Goal: Task Accomplishment & Management: Use online tool/utility

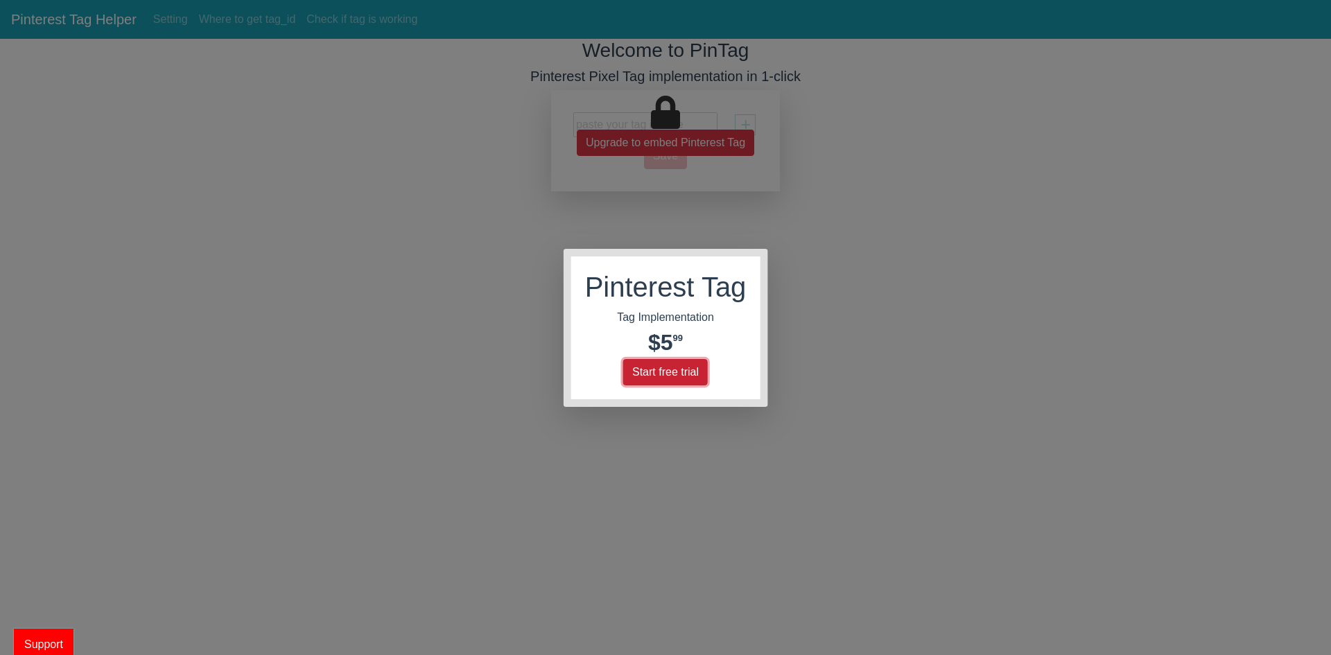
click at [686, 369] on button "Start free trial" at bounding box center [665, 372] width 85 height 26
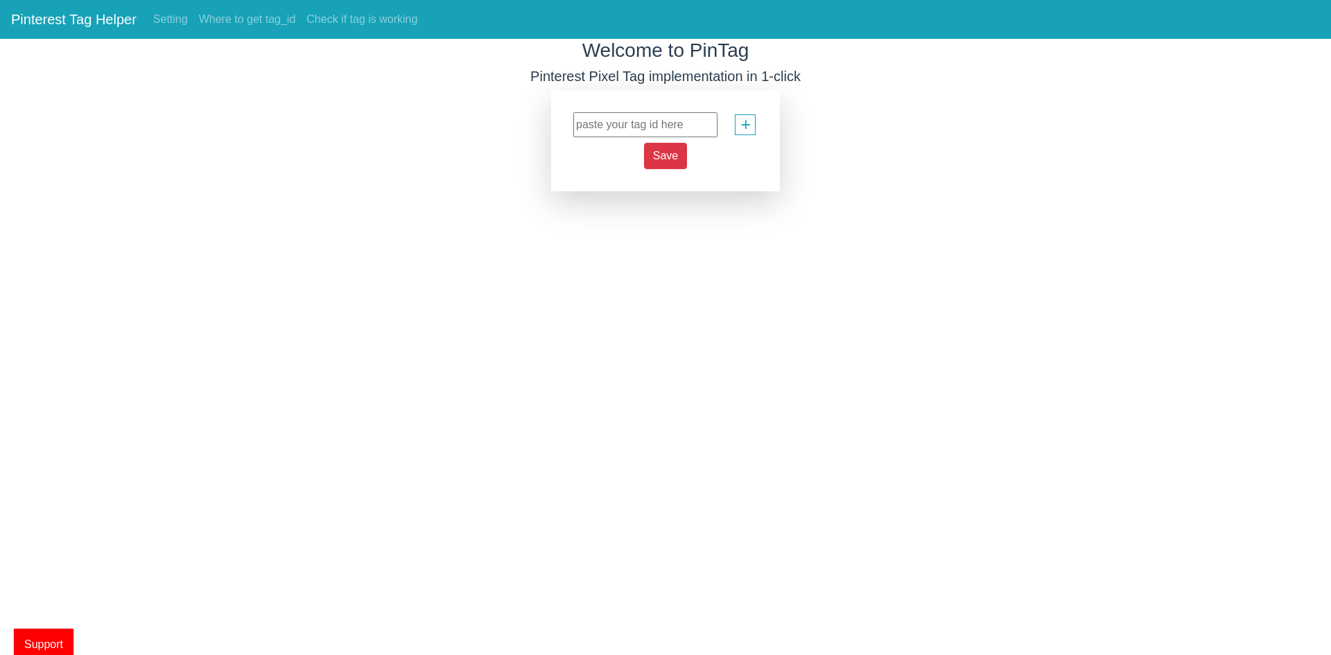
click at [639, 119] on input "text" at bounding box center [645, 124] width 144 height 25
paste input "2614290559967"
type input "2614290559967"
click at [662, 159] on span "Save" at bounding box center [665, 156] width 25 height 12
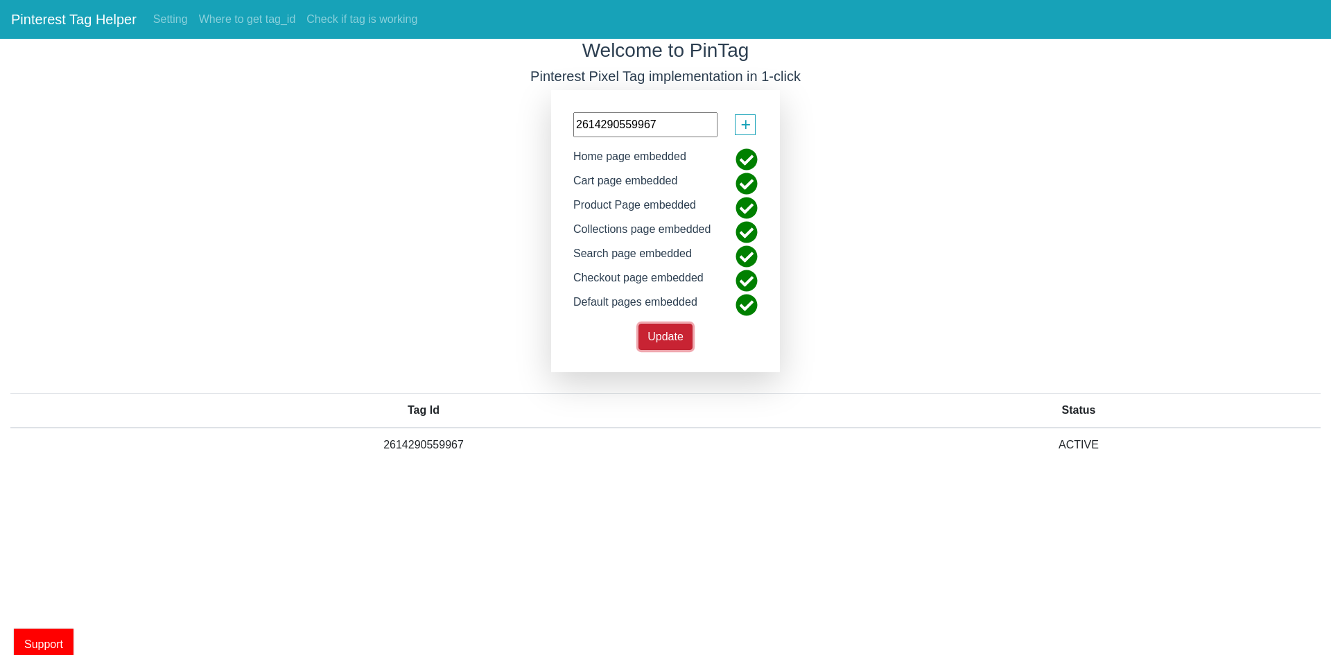
click at [675, 336] on span "Update" at bounding box center [665, 337] width 36 height 12
click at [743, 127] on span "+" at bounding box center [745, 125] width 10 height 26
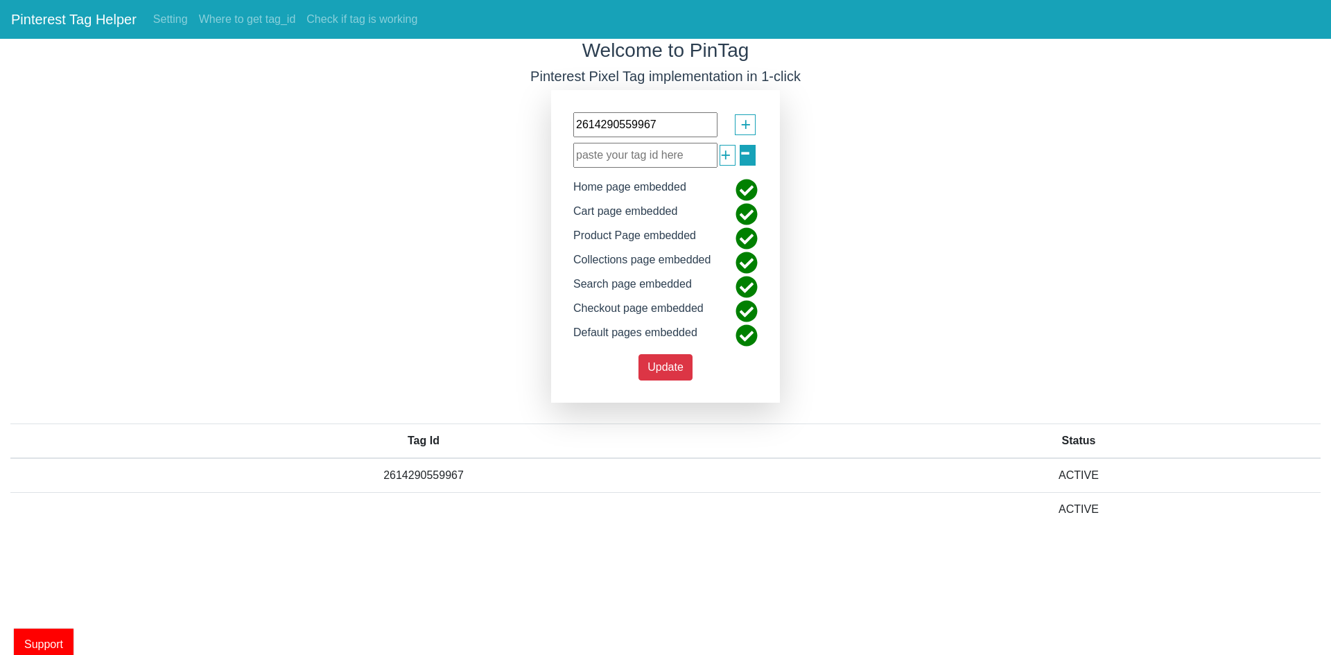
click at [750, 157] on span "-" at bounding box center [745, 151] width 11 height 49
